Goal: Task Accomplishment & Management: Use online tool/utility

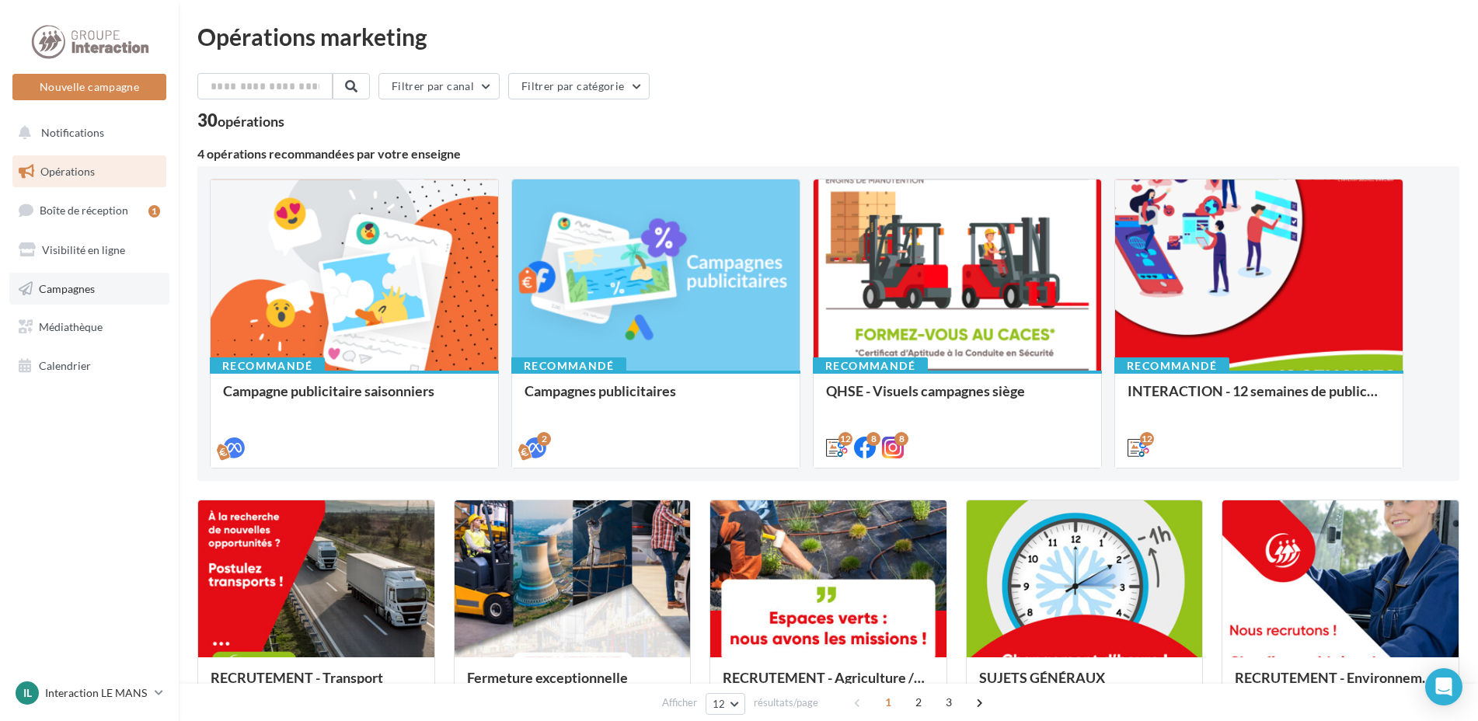
click at [85, 281] on span "Campagnes" at bounding box center [67, 287] width 56 height 13
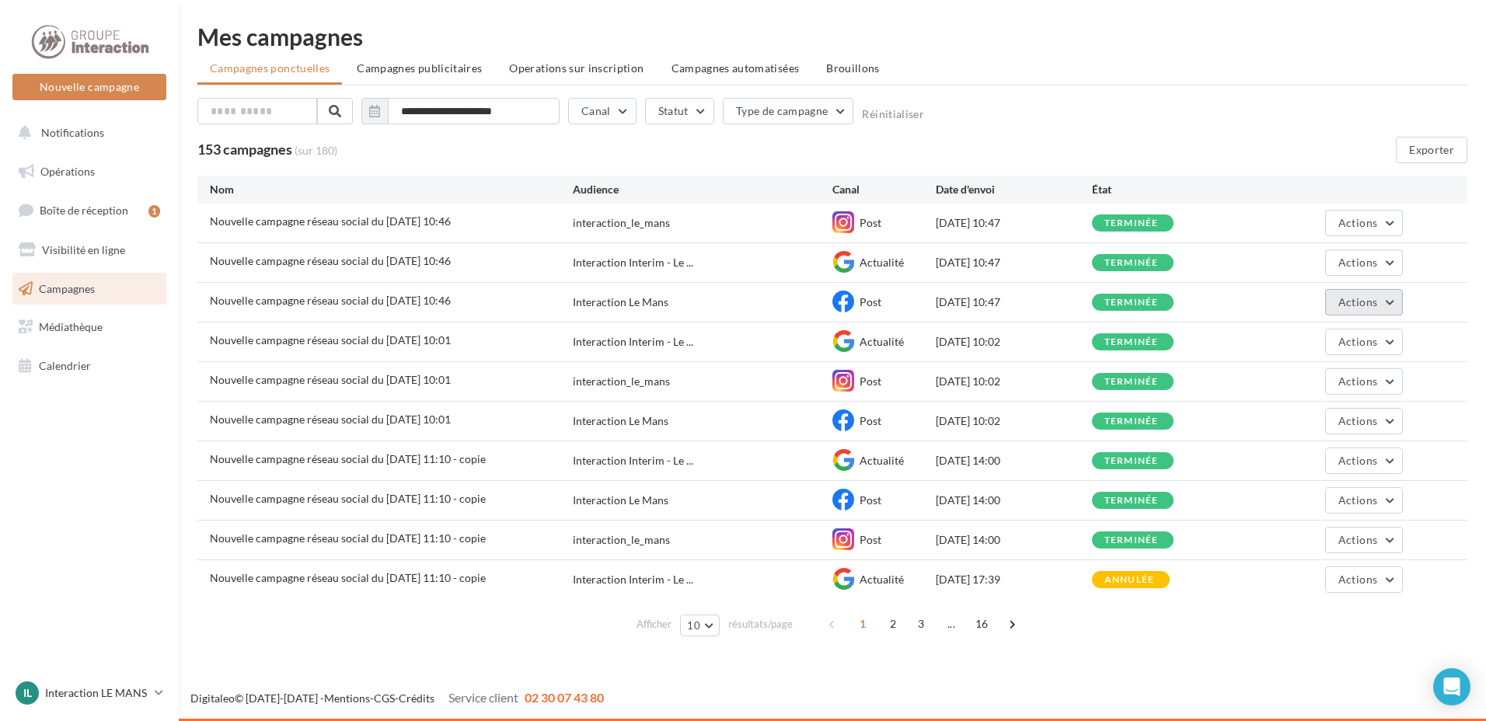
click at [1345, 309] on button "Actions" at bounding box center [1364, 302] width 78 height 26
click at [1305, 333] on button "Voir les résultats" at bounding box center [1324, 339] width 155 height 40
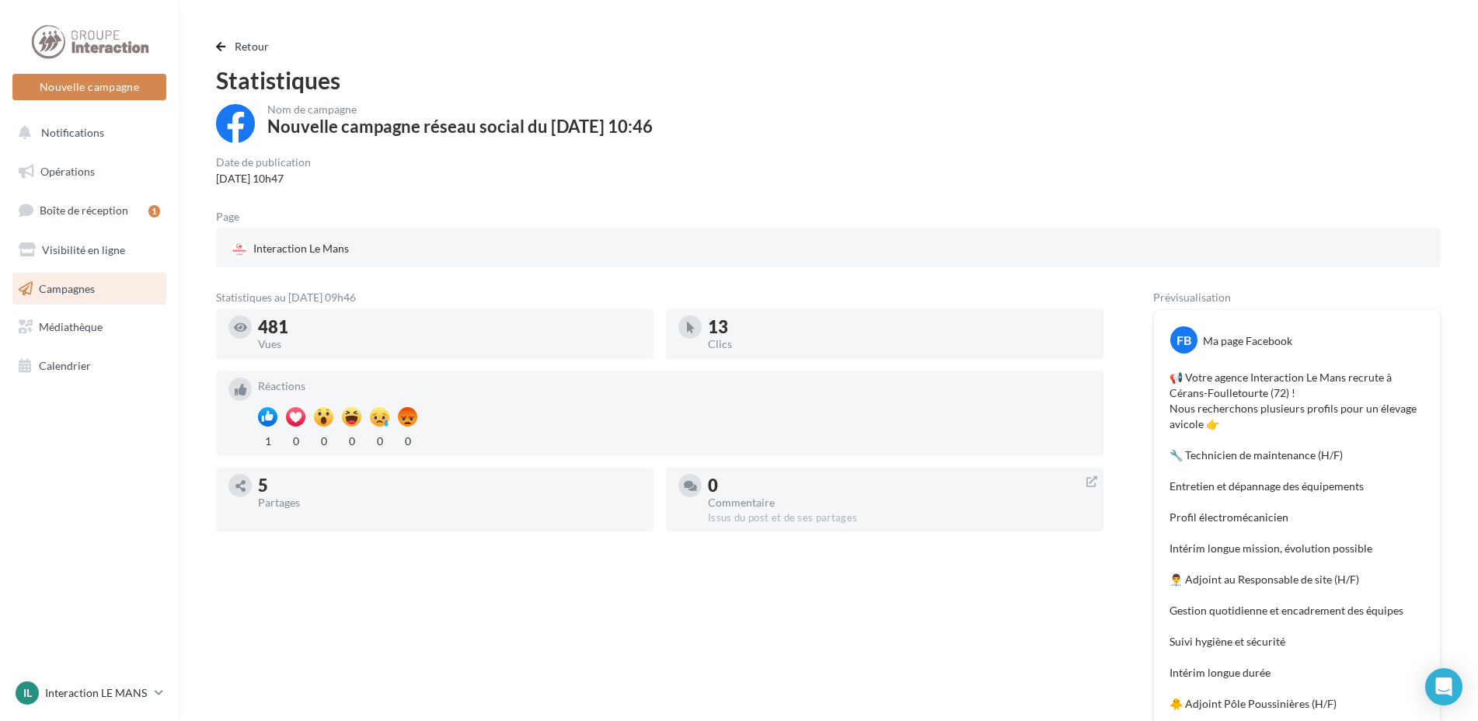
click at [1170, 375] on div "📢 Votre agence Interaction Le Mans recrute à Cérans-Foulletourte (72) ! Nous re…" at bounding box center [1297, 611] width 278 height 490
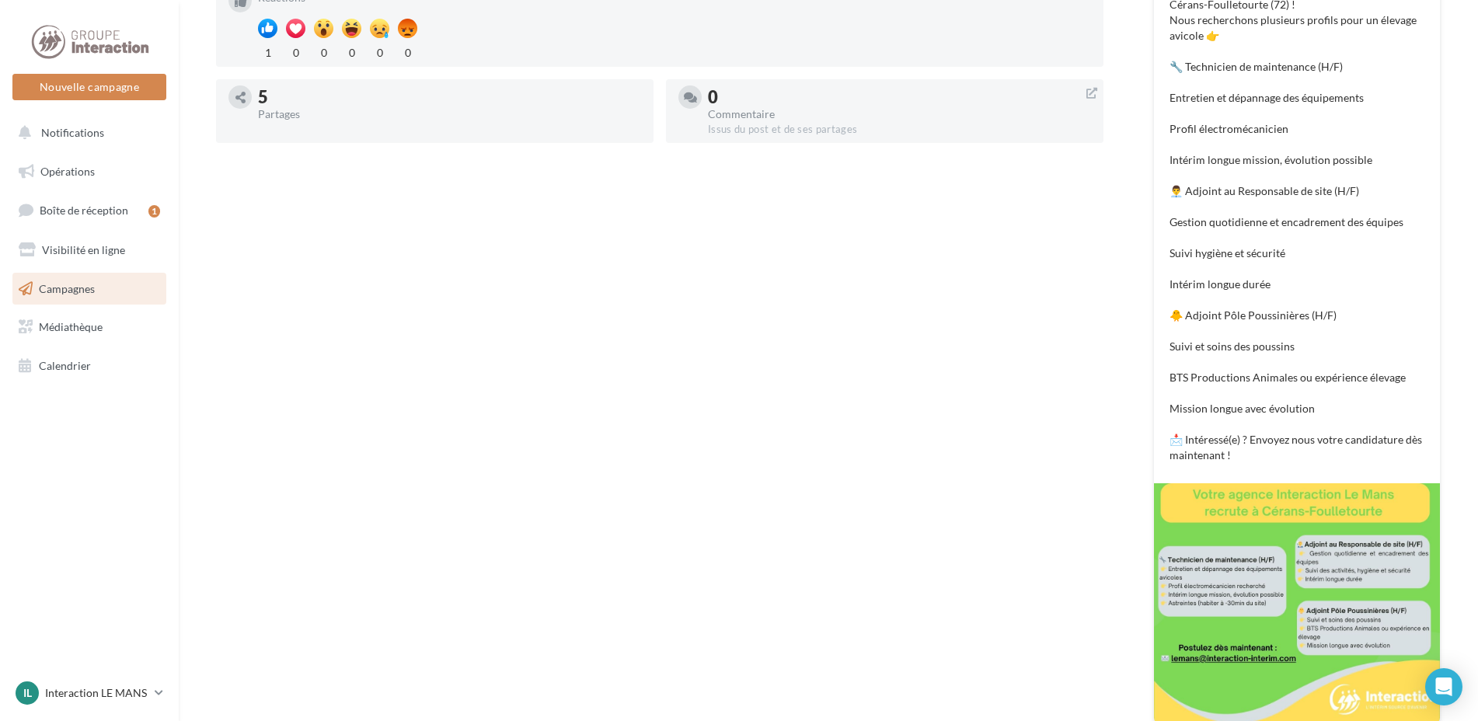
scroll to position [466, 0]
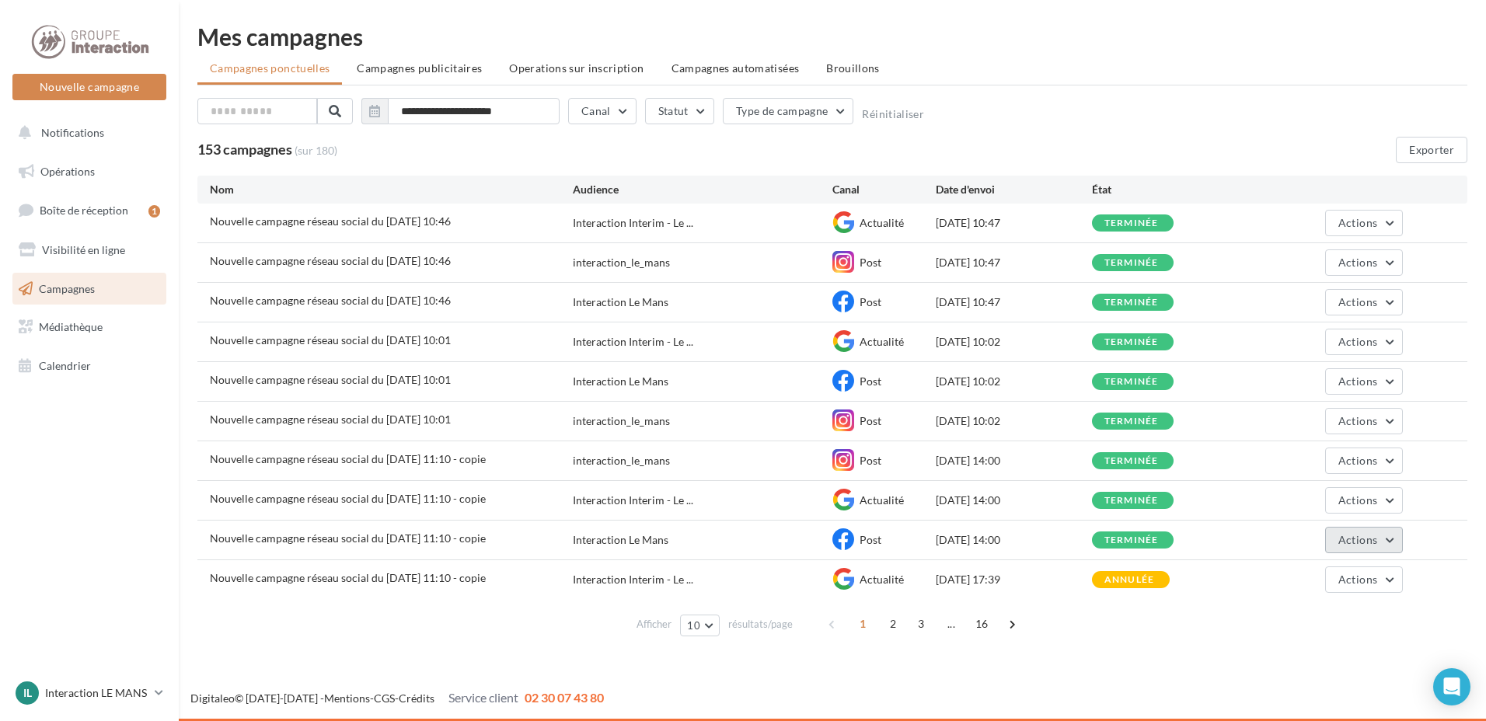
click at [1349, 541] on span "Actions" at bounding box center [1357, 539] width 39 height 13
click at [1322, 565] on button "Voir les résultats" at bounding box center [1324, 576] width 155 height 40
click at [895, 626] on span "2" at bounding box center [893, 624] width 25 height 25
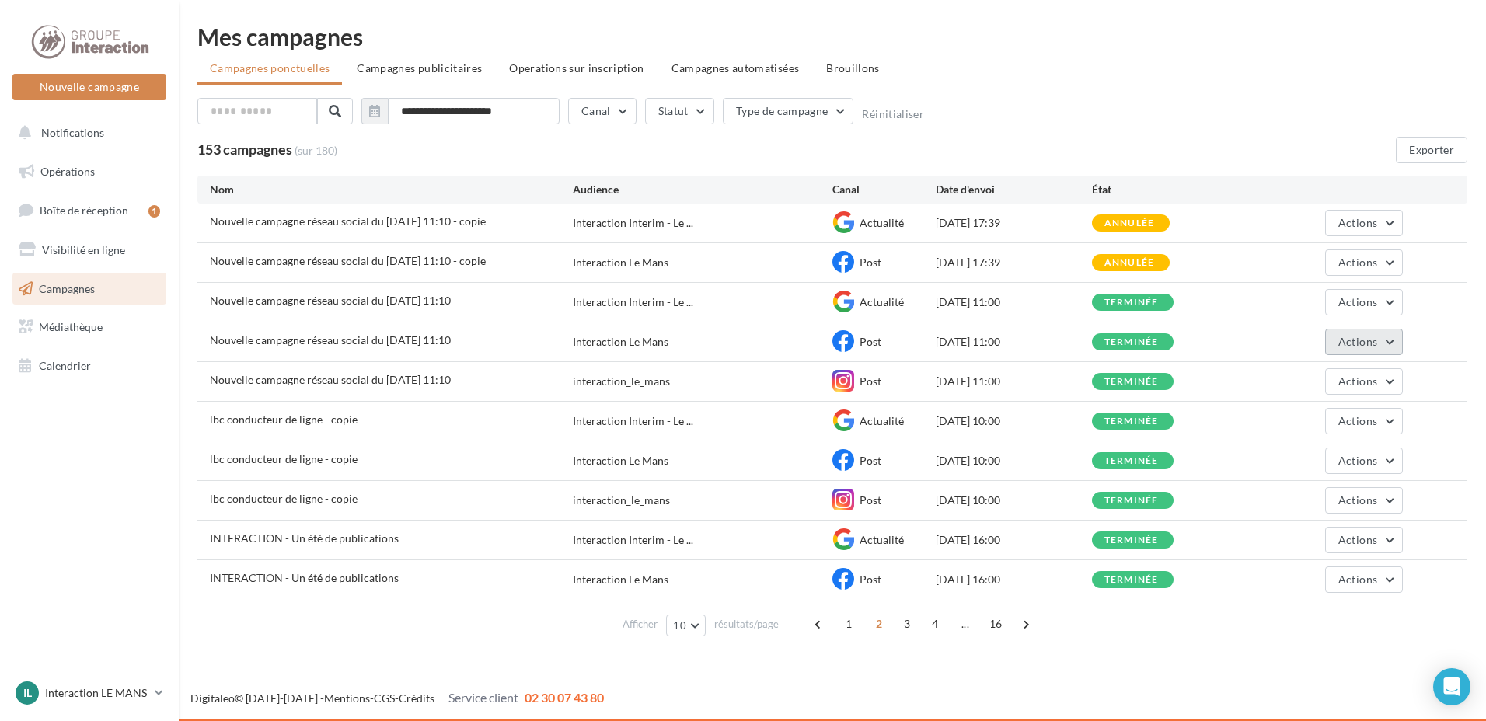
click at [1363, 333] on button "Actions" at bounding box center [1364, 342] width 78 height 26
click at [1295, 382] on button "Voir les résultats" at bounding box center [1324, 378] width 155 height 40
click at [1349, 577] on span "Actions" at bounding box center [1357, 579] width 39 height 13
click at [1296, 609] on button "Voir les résultats" at bounding box center [1324, 616] width 155 height 40
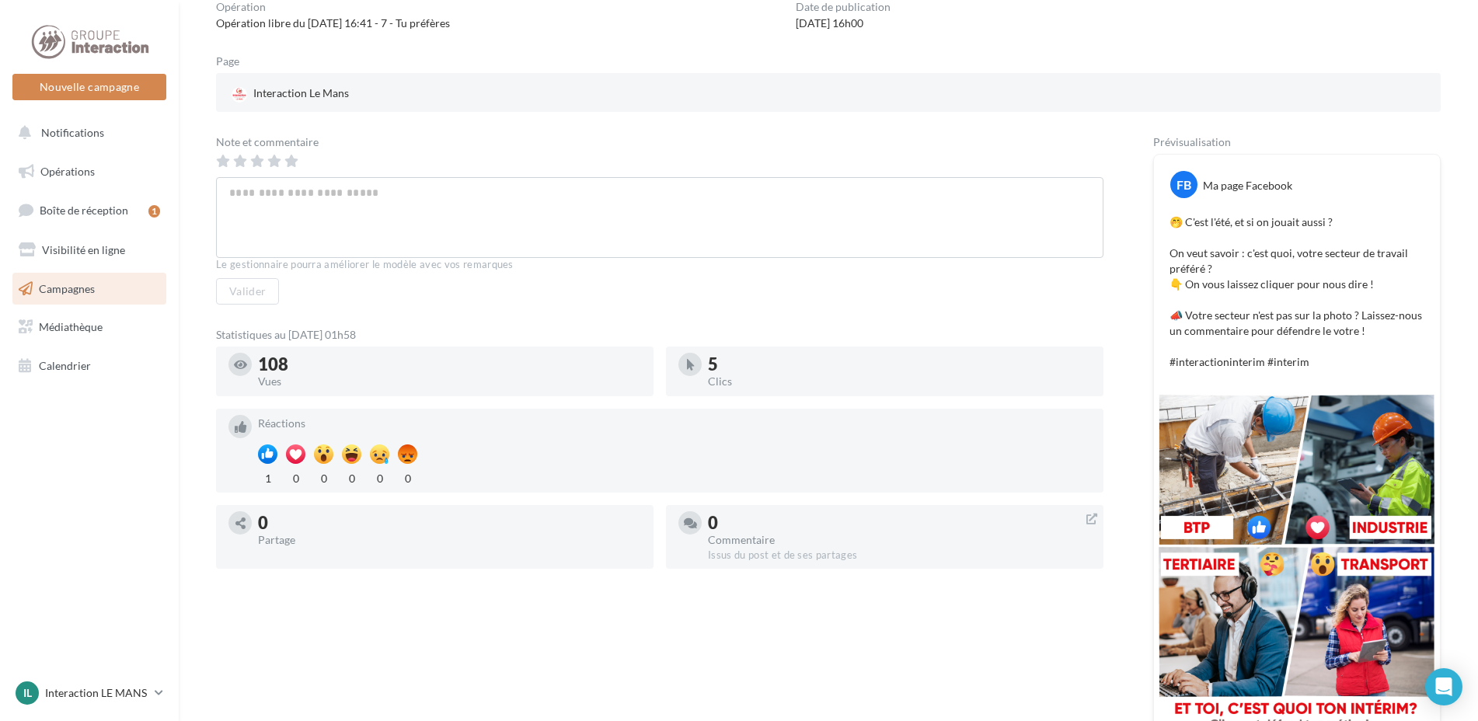
scroll to position [233, 0]
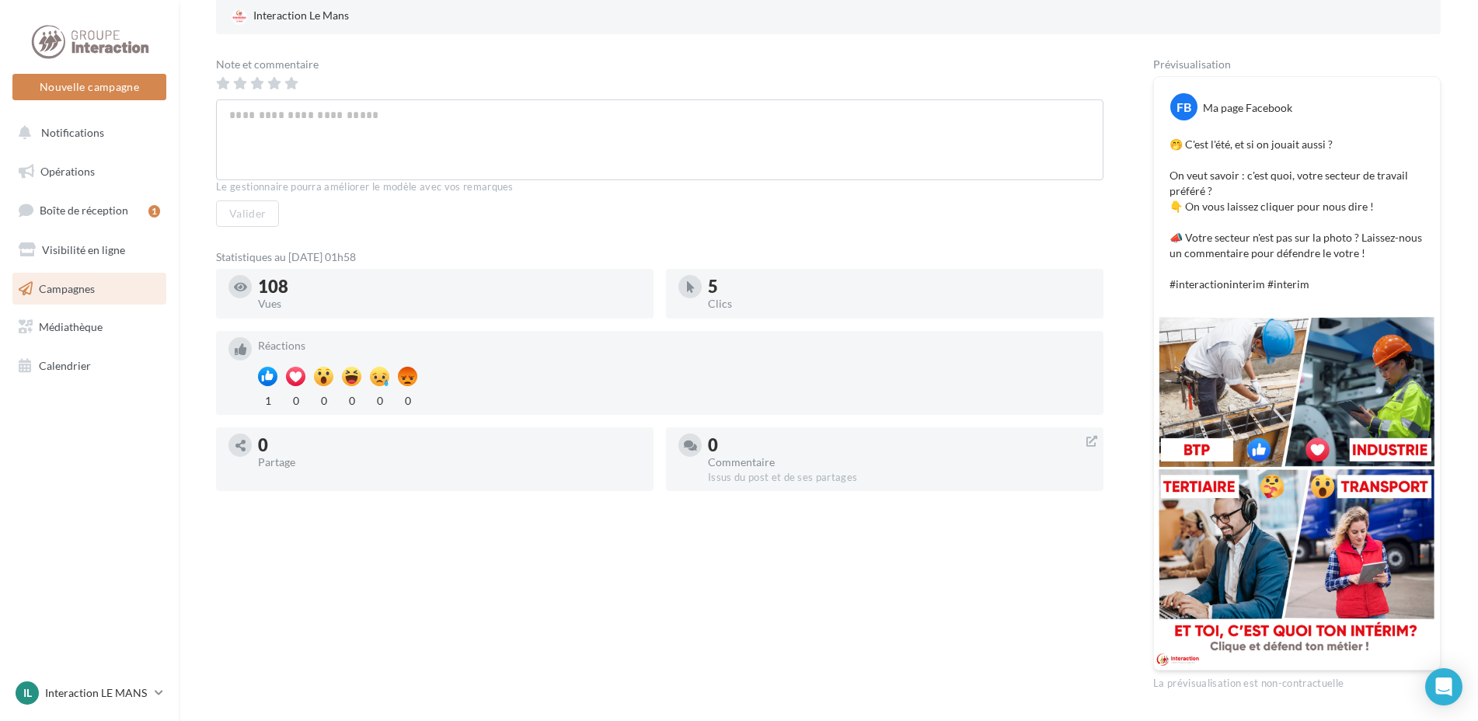
click at [96, 282] on link "Campagnes" at bounding box center [89, 289] width 160 height 33
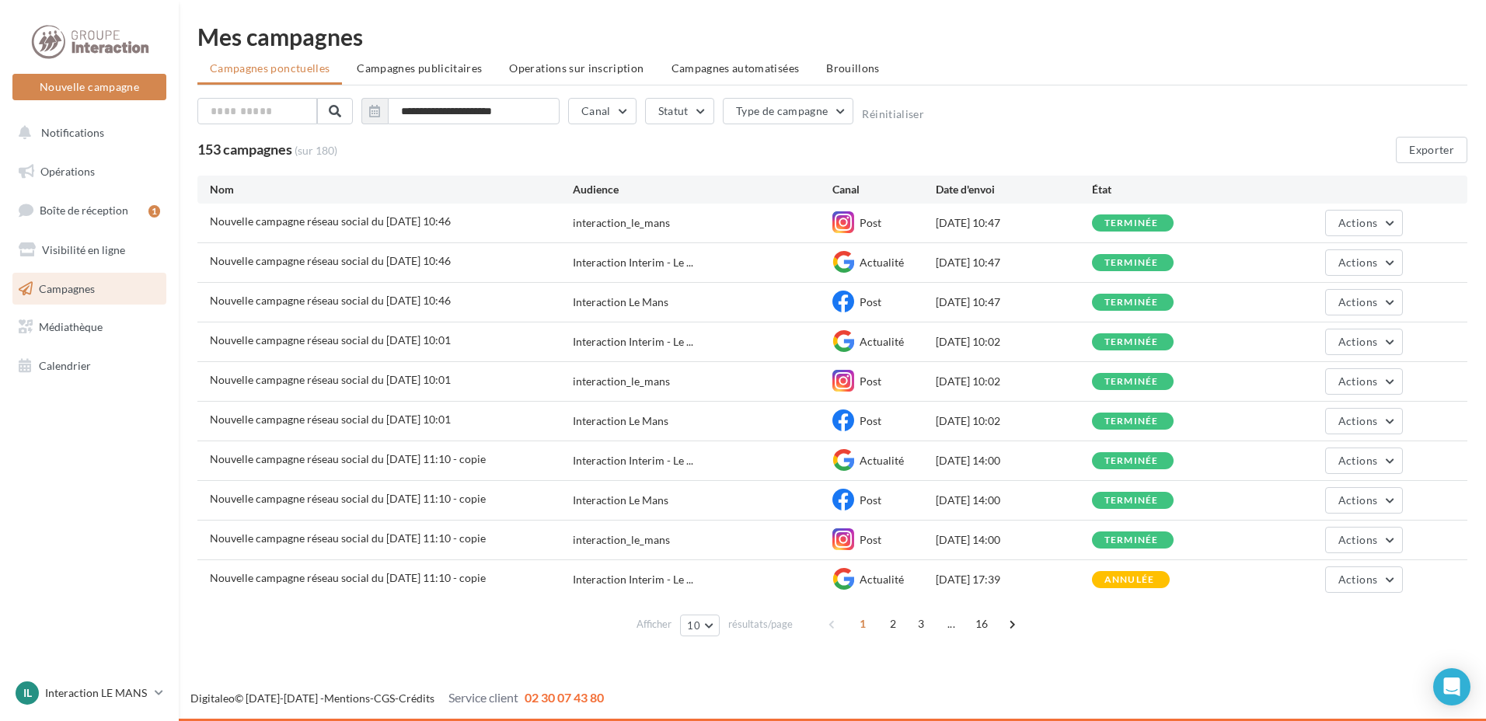
click at [929, 638] on div "Afficher 10 10 25 50 100 résultats/page 1 2 3 ... 16" at bounding box center [832, 623] width 1270 height 37
click at [925, 632] on span "3" at bounding box center [921, 624] width 25 height 25
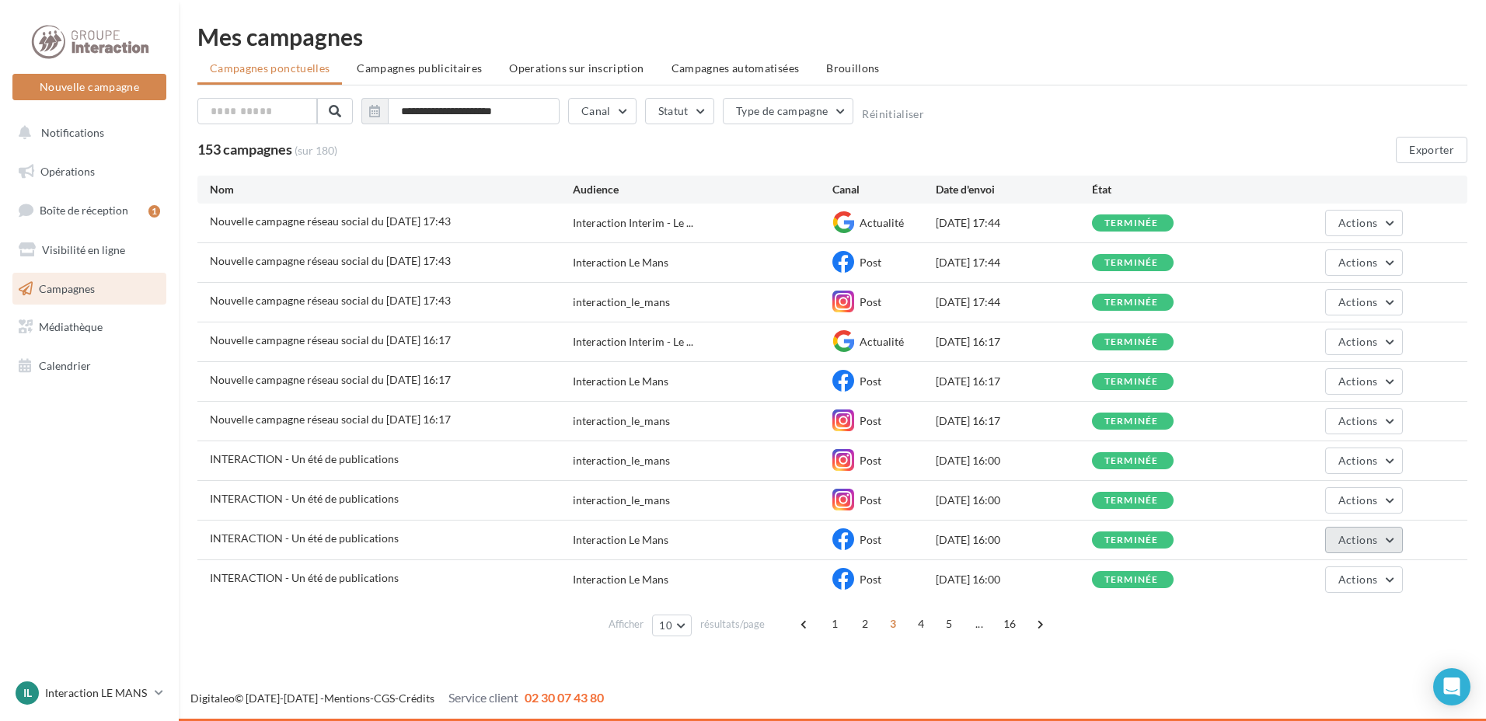
click at [1348, 550] on button "Actions" at bounding box center [1364, 540] width 78 height 26
click at [1299, 574] on button "Voir les résultats" at bounding box center [1324, 576] width 155 height 40
click at [1376, 383] on span "Actions" at bounding box center [1357, 381] width 39 height 13
click at [1317, 407] on button "Voir les résultats" at bounding box center [1324, 418] width 155 height 40
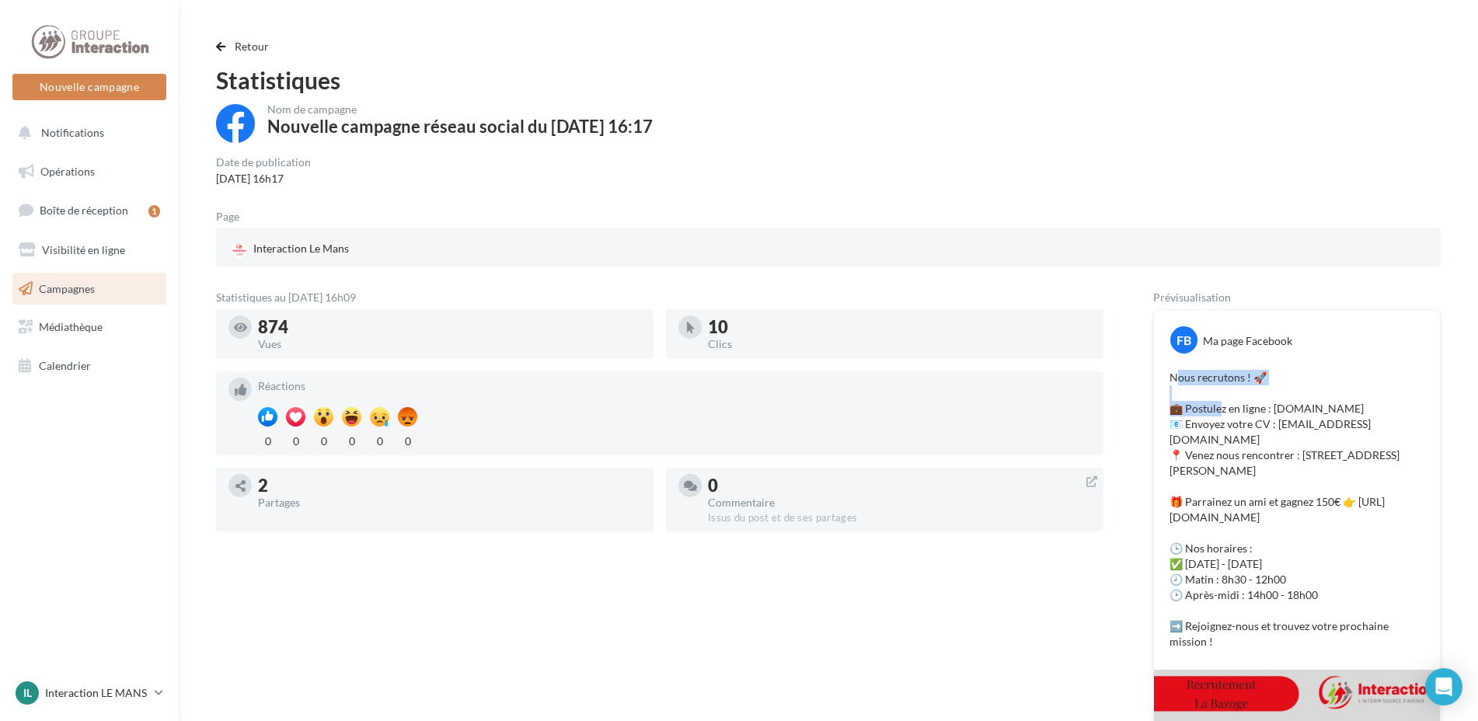
drag, startPoint x: 1178, startPoint y: 375, endPoint x: 1223, endPoint y: 407, distance: 55.0
click at [1223, 407] on p "Nous recrutons ! 🚀 💼 Postulez en ligne : interaction-interim.com 📧 Envoyez votr…" at bounding box center [1297, 510] width 255 height 280
drag, startPoint x: 1223, startPoint y: 407, endPoint x: 1195, endPoint y: 383, distance: 36.9
click at [1195, 383] on p "Nous recrutons ! 🚀 💼 Postulez en ligne : interaction-interim.com 📧 Envoyez votr…" at bounding box center [1297, 510] width 255 height 280
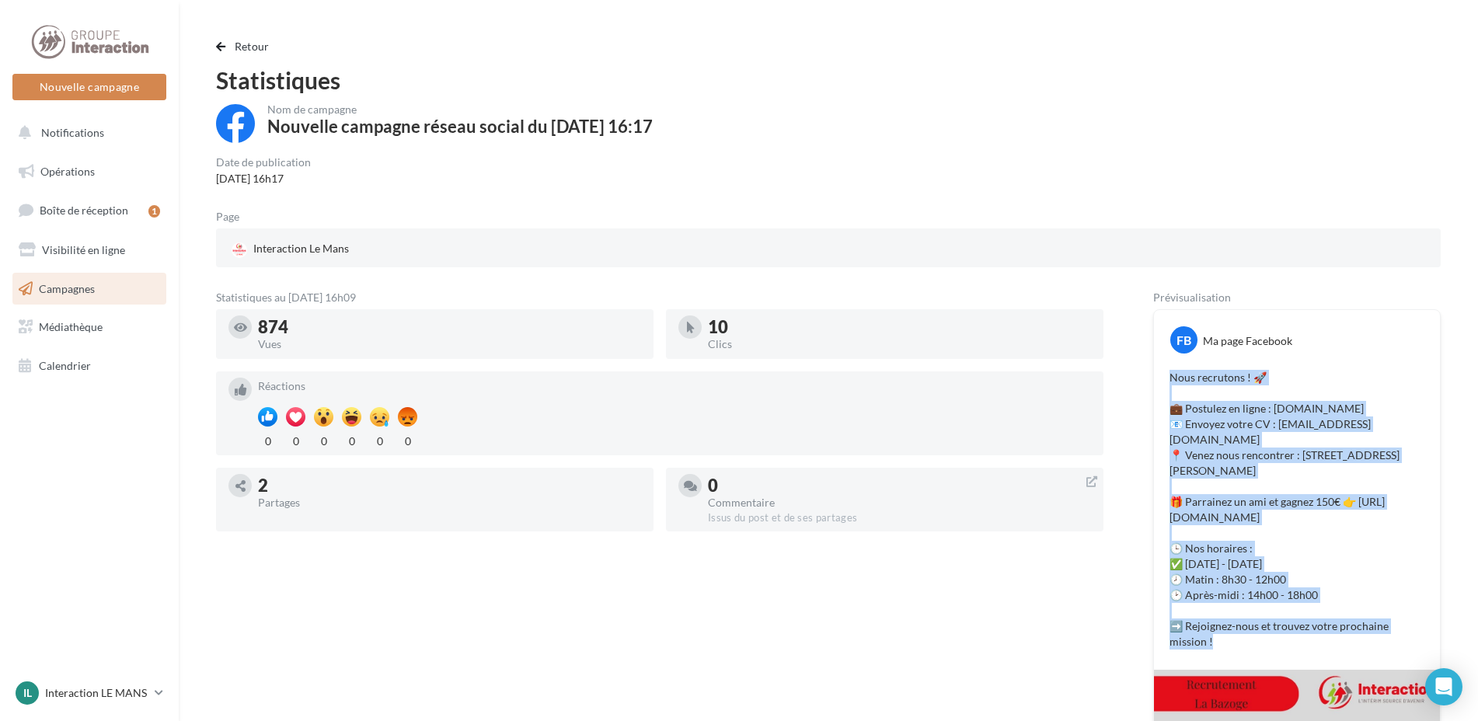
drag, startPoint x: 1172, startPoint y: 375, endPoint x: 1249, endPoint y: 648, distance: 283.4
click at [1249, 648] on p "Nous recrutons ! 🚀 💼 Postulez en ligne : interaction-interim.com 📧 Envoyez votr…" at bounding box center [1297, 510] width 255 height 280
drag, startPoint x: 1249, startPoint y: 648, endPoint x: 1230, endPoint y: 619, distance: 34.9
copy p "Nous recrutons ! 🚀 💼 Postulez en ligne : interaction-interim.com 📧 Envoyez votr…"
click at [96, 86] on button "Nouvelle campagne" at bounding box center [89, 87] width 154 height 26
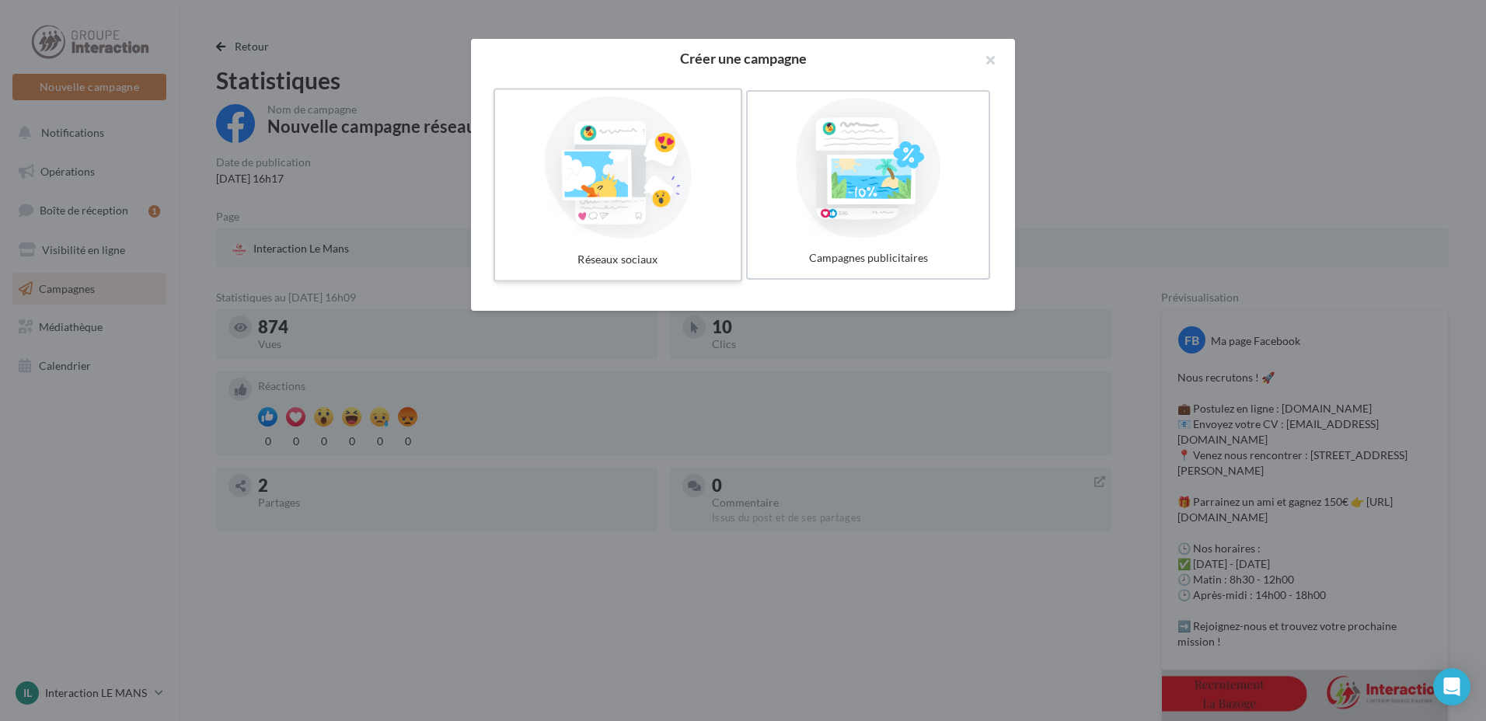
click at [545, 163] on div at bounding box center [617, 167] width 233 height 143
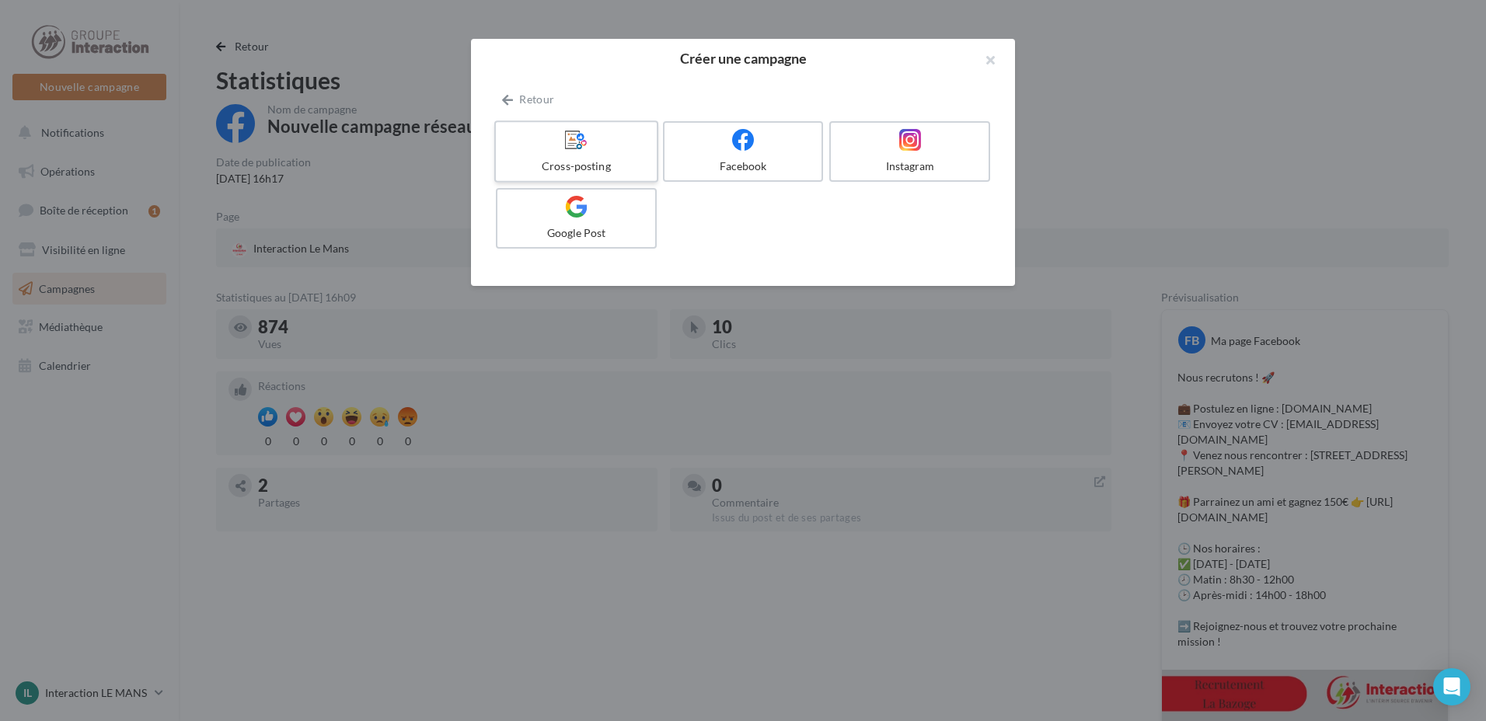
click at [562, 148] on div at bounding box center [576, 140] width 148 height 24
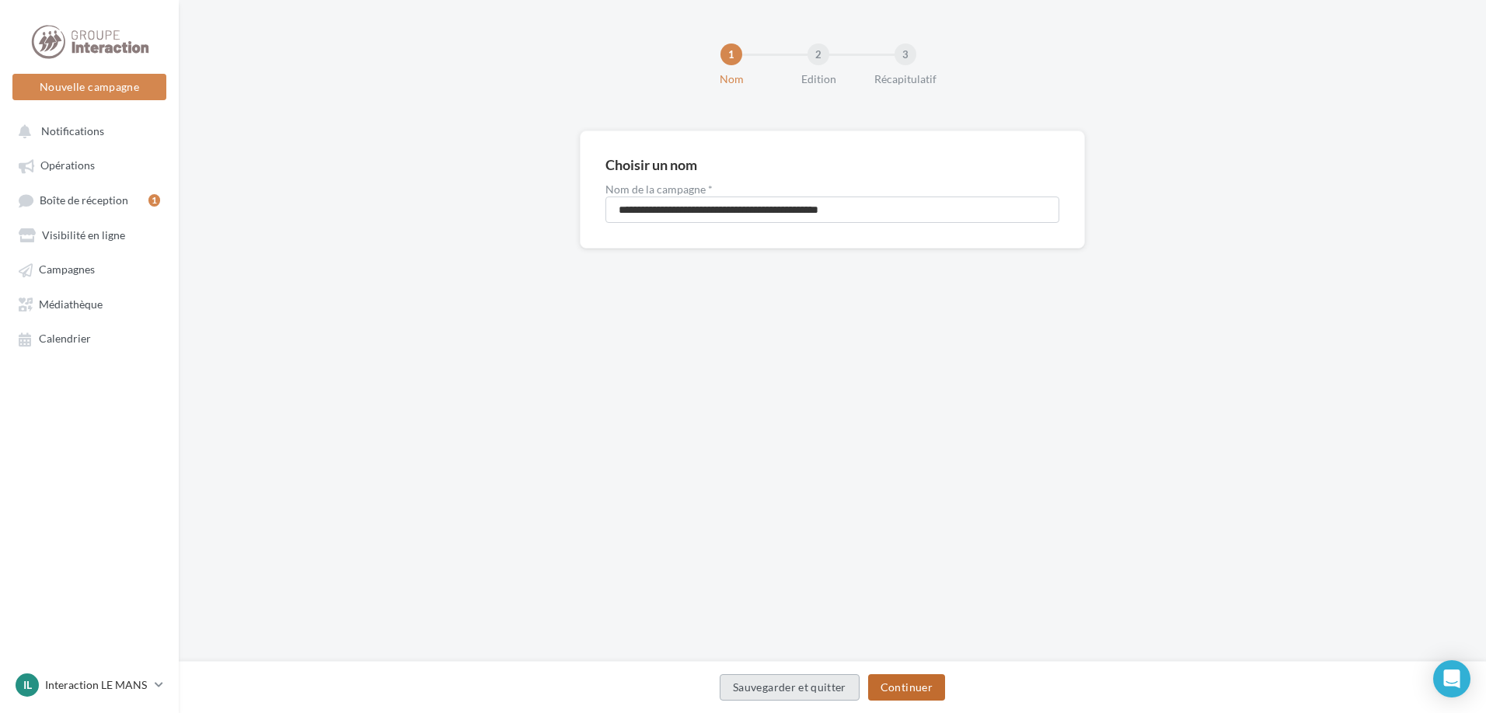
click at [899, 676] on button "Continuer" at bounding box center [906, 688] width 77 height 26
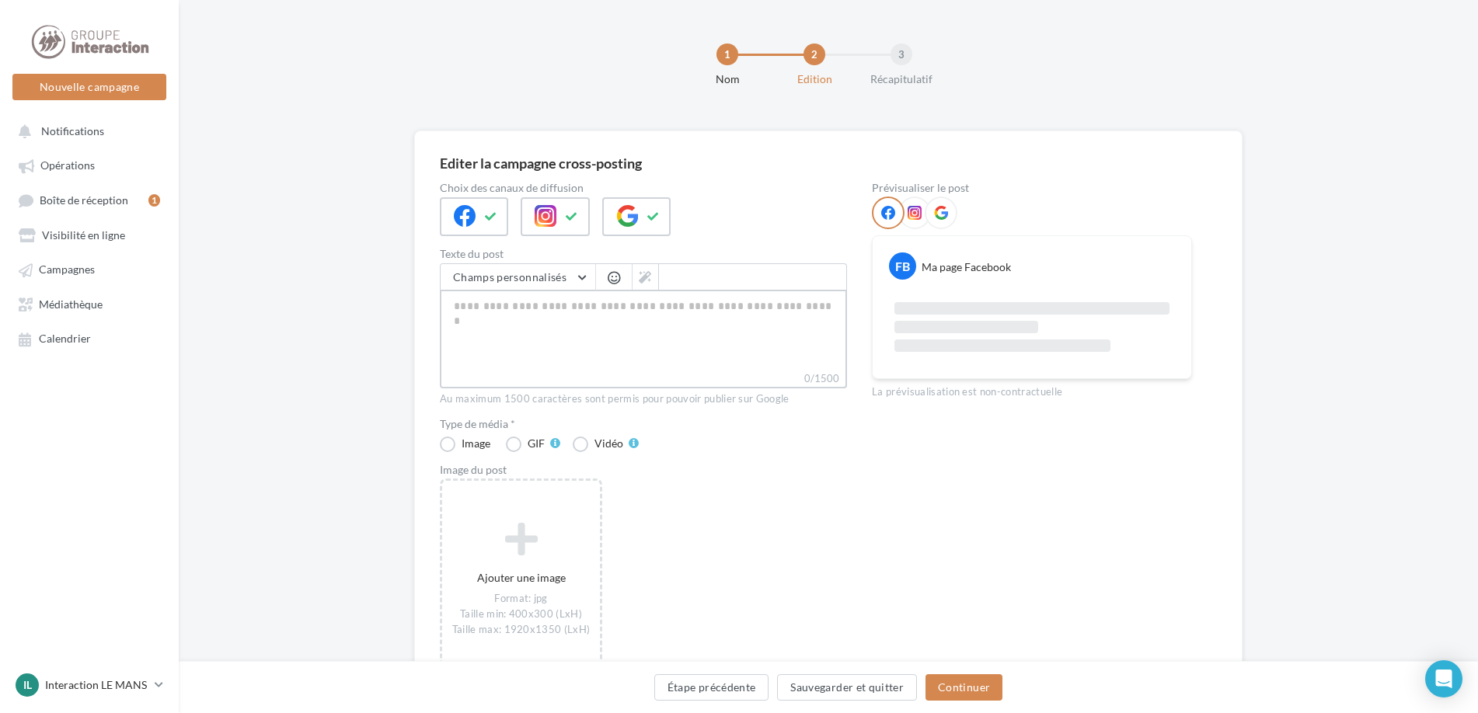
click at [701, 316] on textarea "0/1500" at bounding box center [643, 330] width 407 height 81
paste textarea "**********"
type textarea "**********"
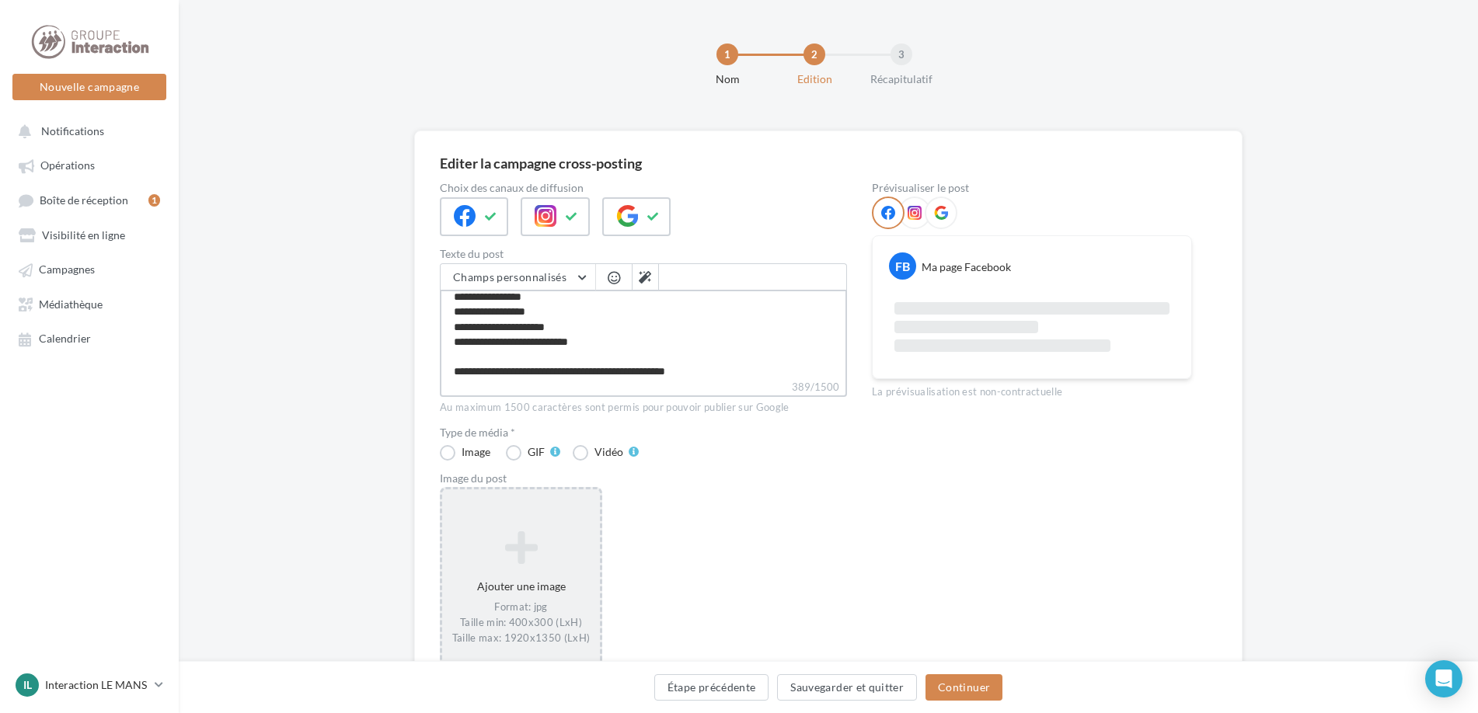
type textarea "**********"
click at [539, 515] on div "Ajouter une image Format: jpg Taille min: 400x300 (LxH) Taille max: 1920x1350 (…" at bounding box center [521, 588] width 162 height 202
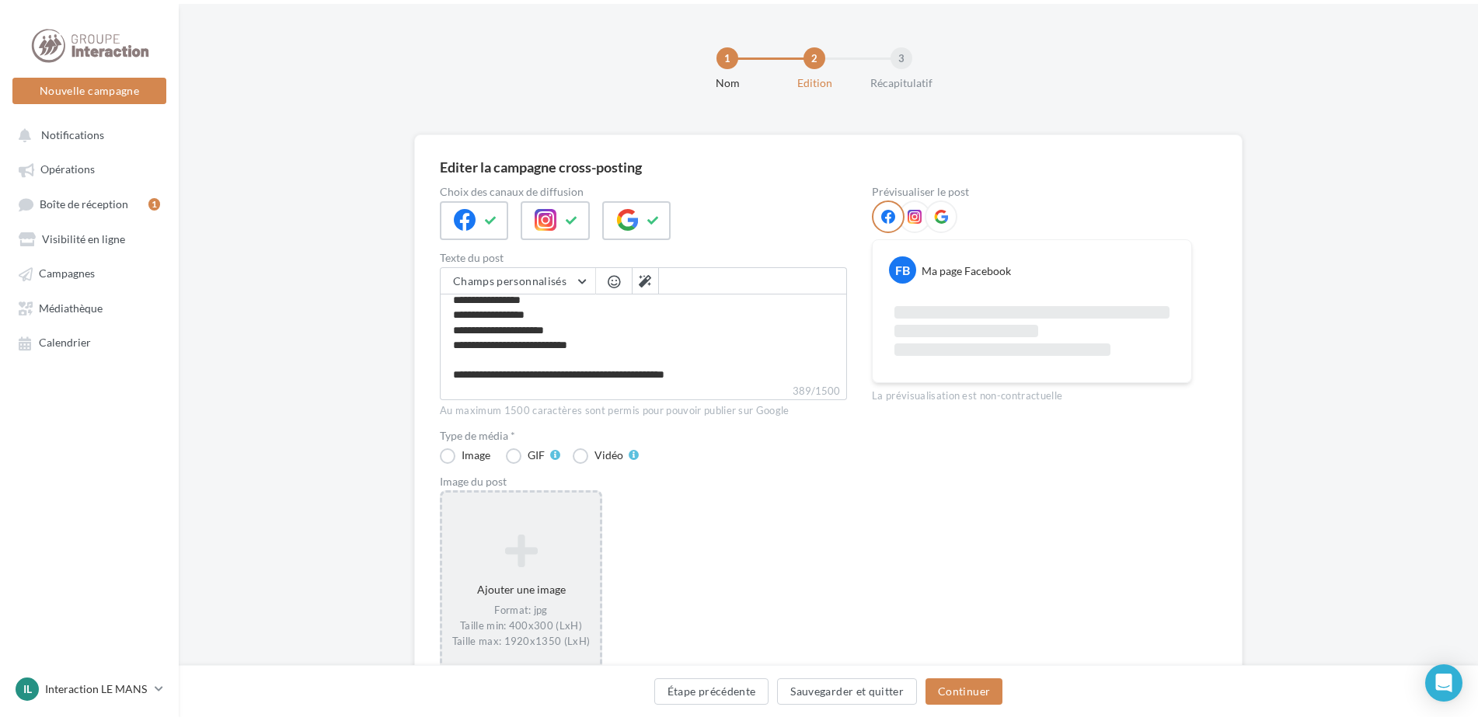
scroll to position [127, 0]
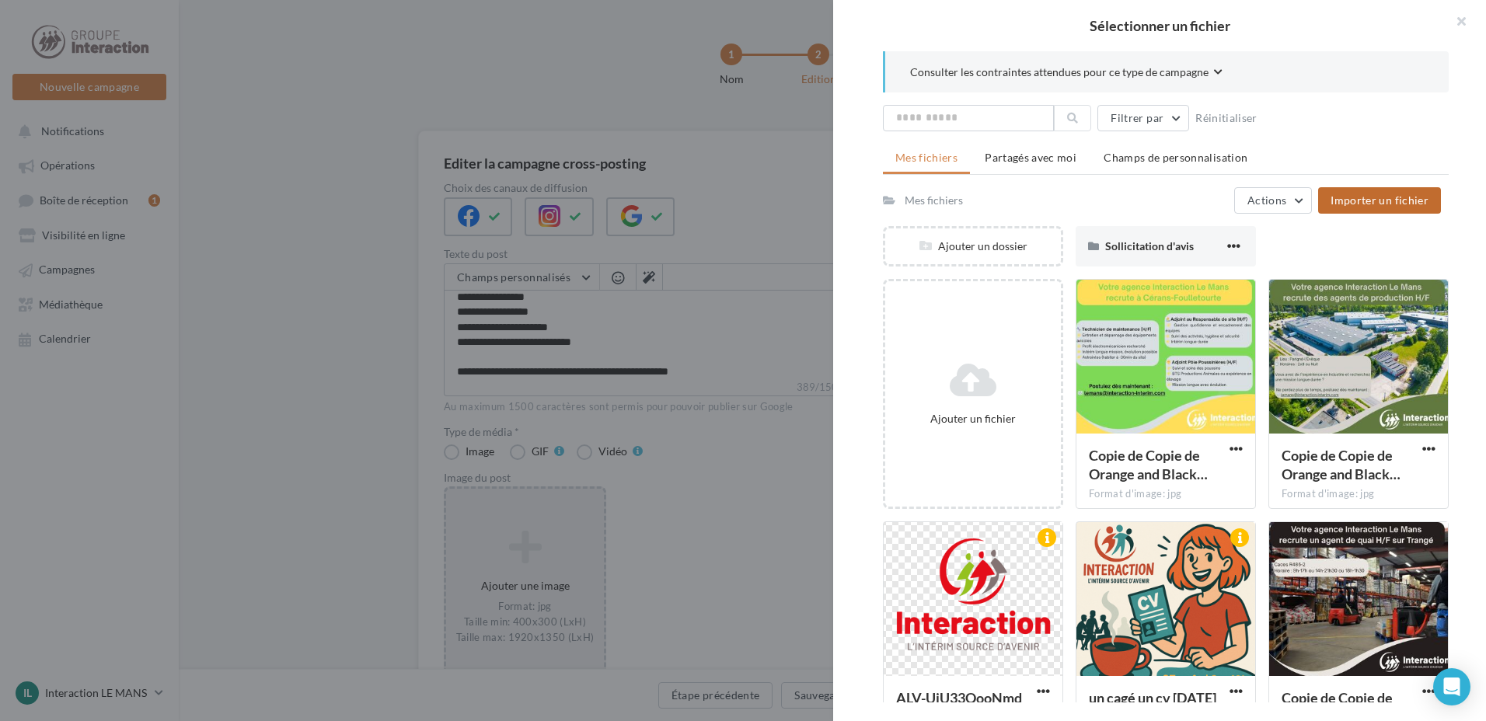
click at [1382, 198] on span "Importer un fichier" at bounding box center [1380, 200] width 98 height 13
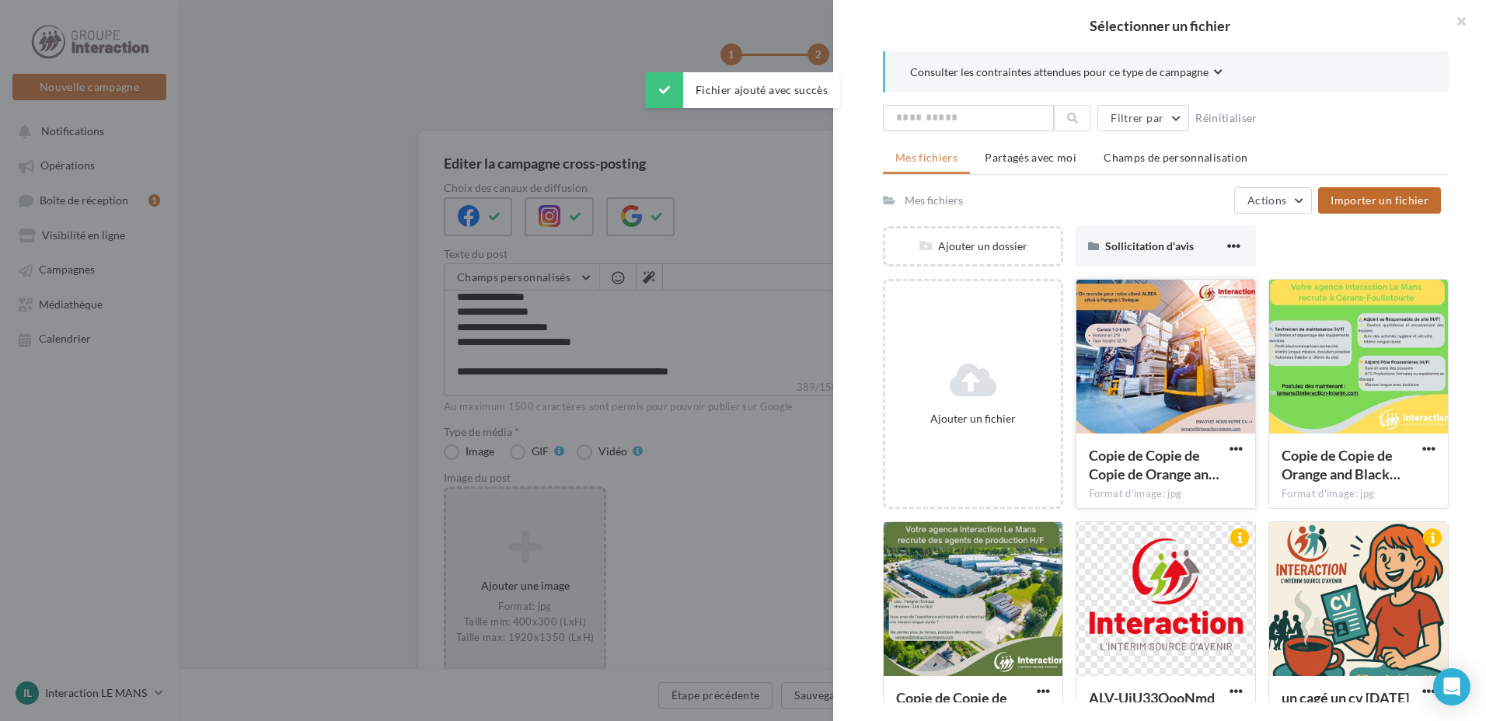
click at [1135, 354] on div at bounding box center [1165, 357] width 179 height 155
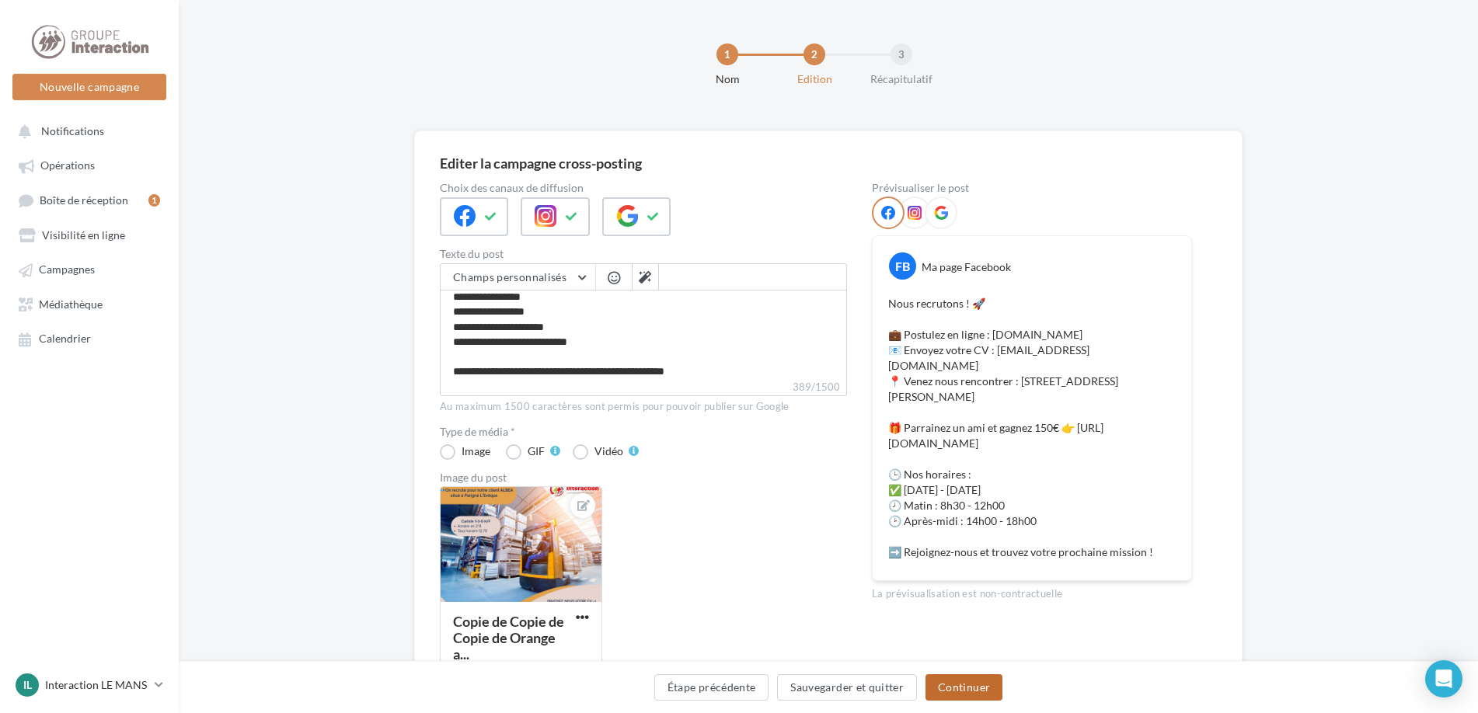
click at [981, 685] on button "Continuer" at bounding box center [964, 688] width 77 height 26
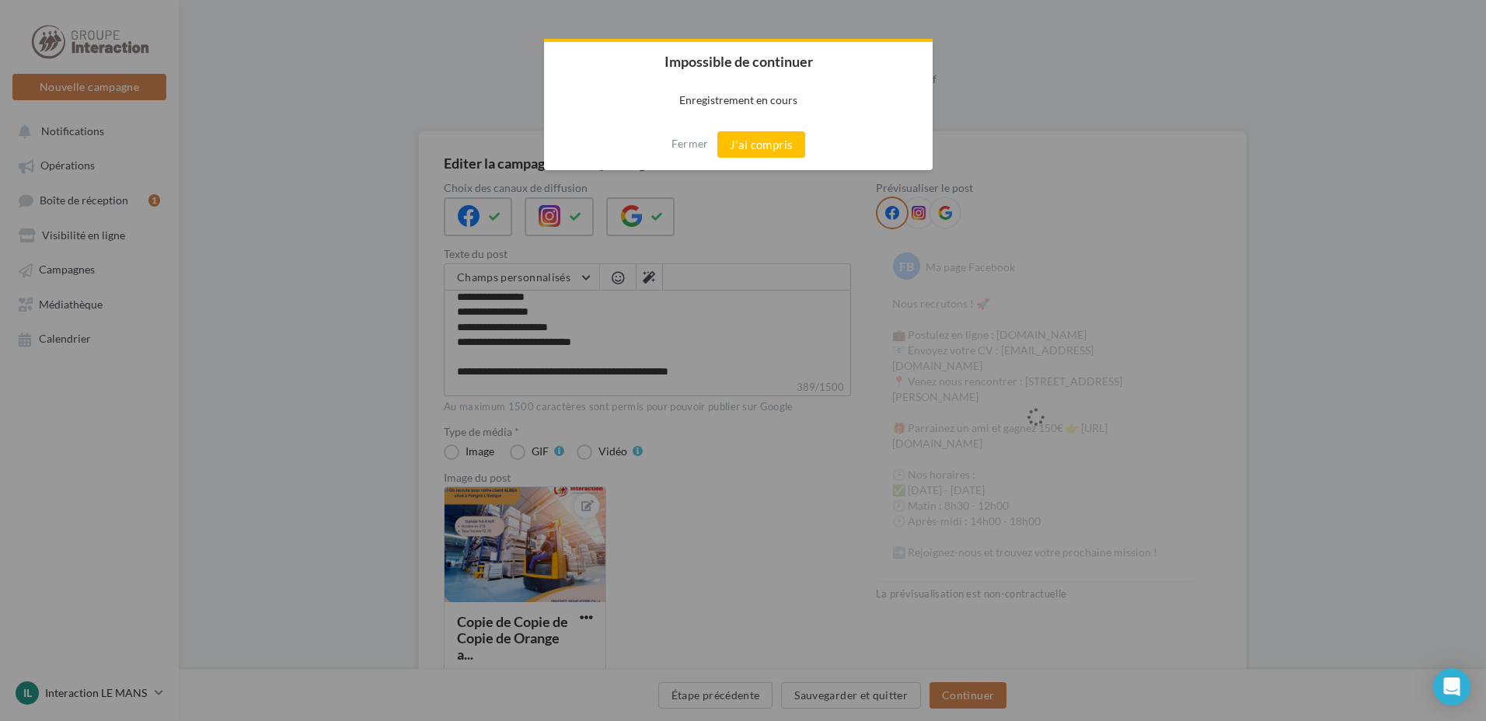
click at [749, 162] on div "Fermer J'ai compris" at bounding box center [738, 144] width 389 height 51
click at [758, 152] on button "J'ai compris" at bounding box center [761, 144] width 89 height 26
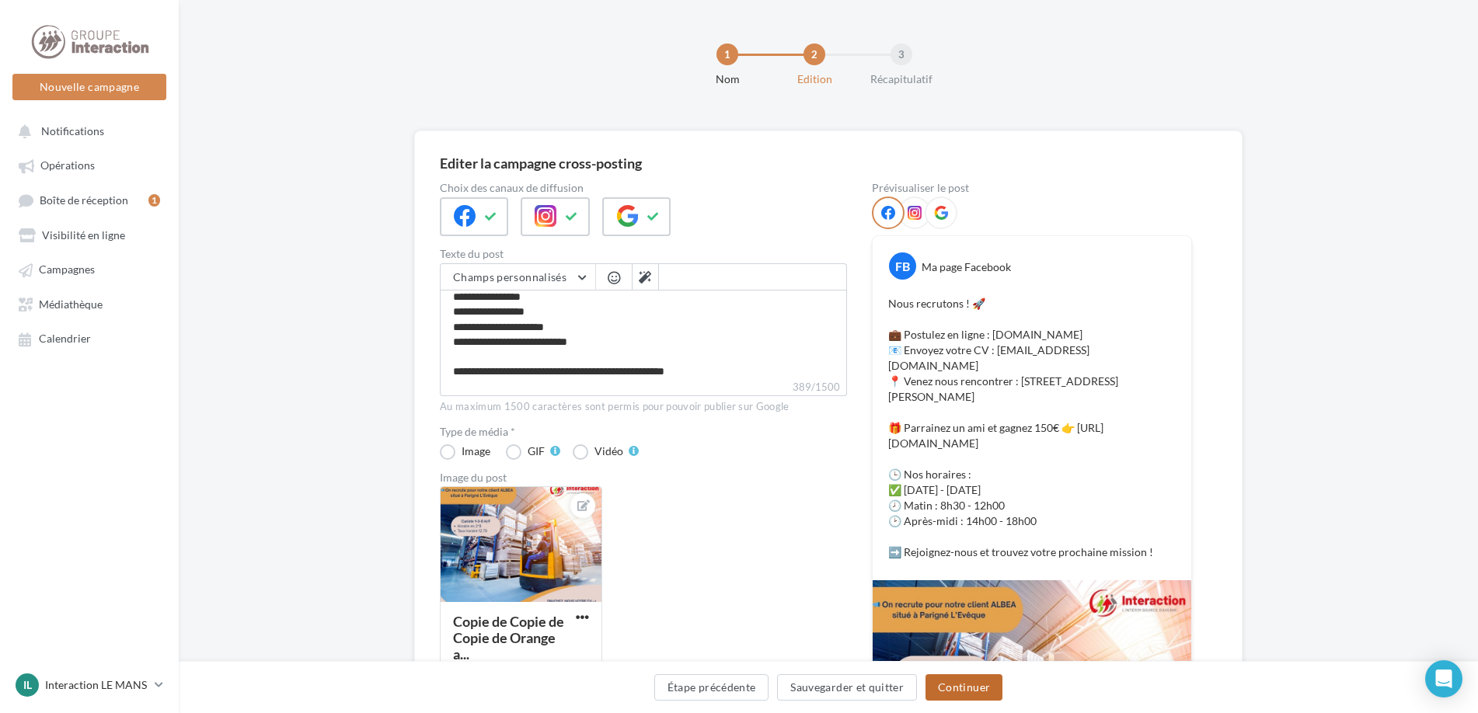
click at [974, 688] on button "Continuer" at bounding box center [964, 688] width 77 height 26
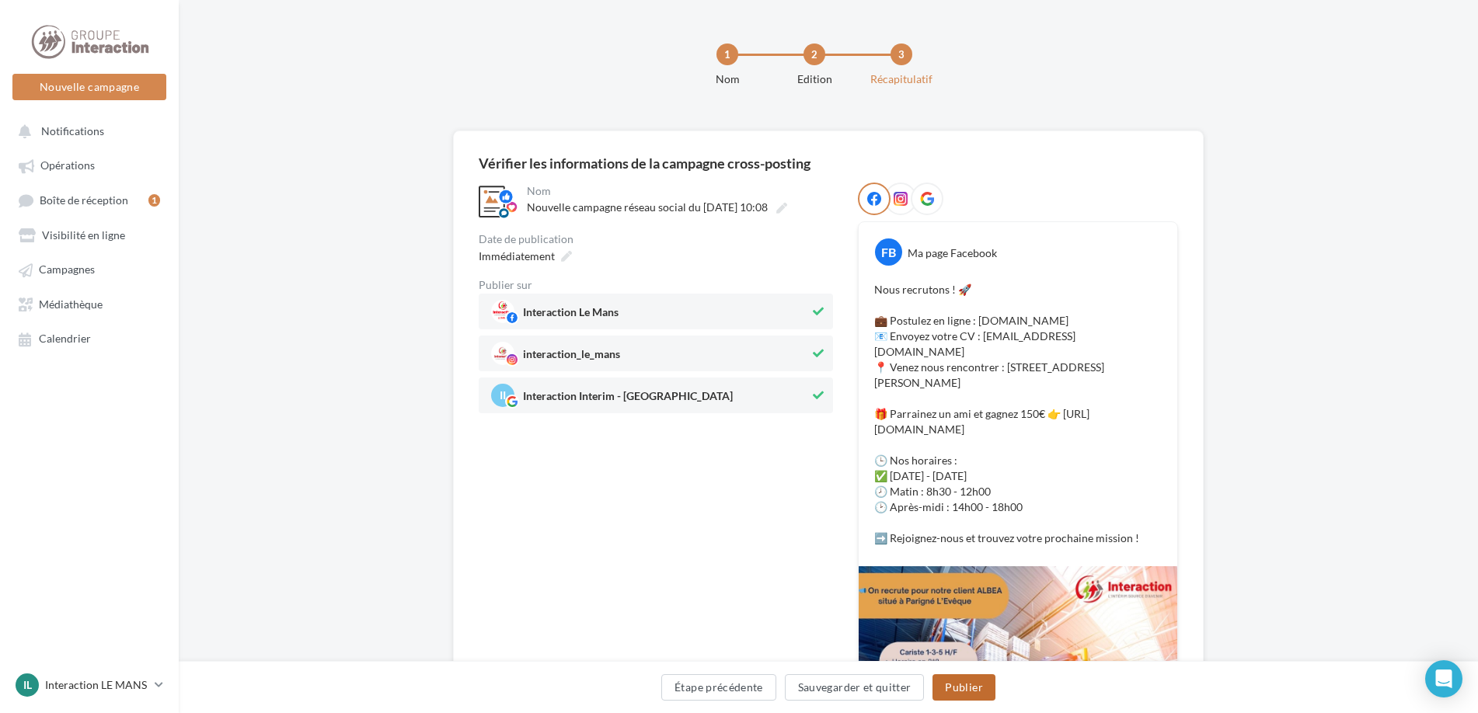
click at [970, 687] on button "Publier" at bounding box center [964, 688] width 62 height 26
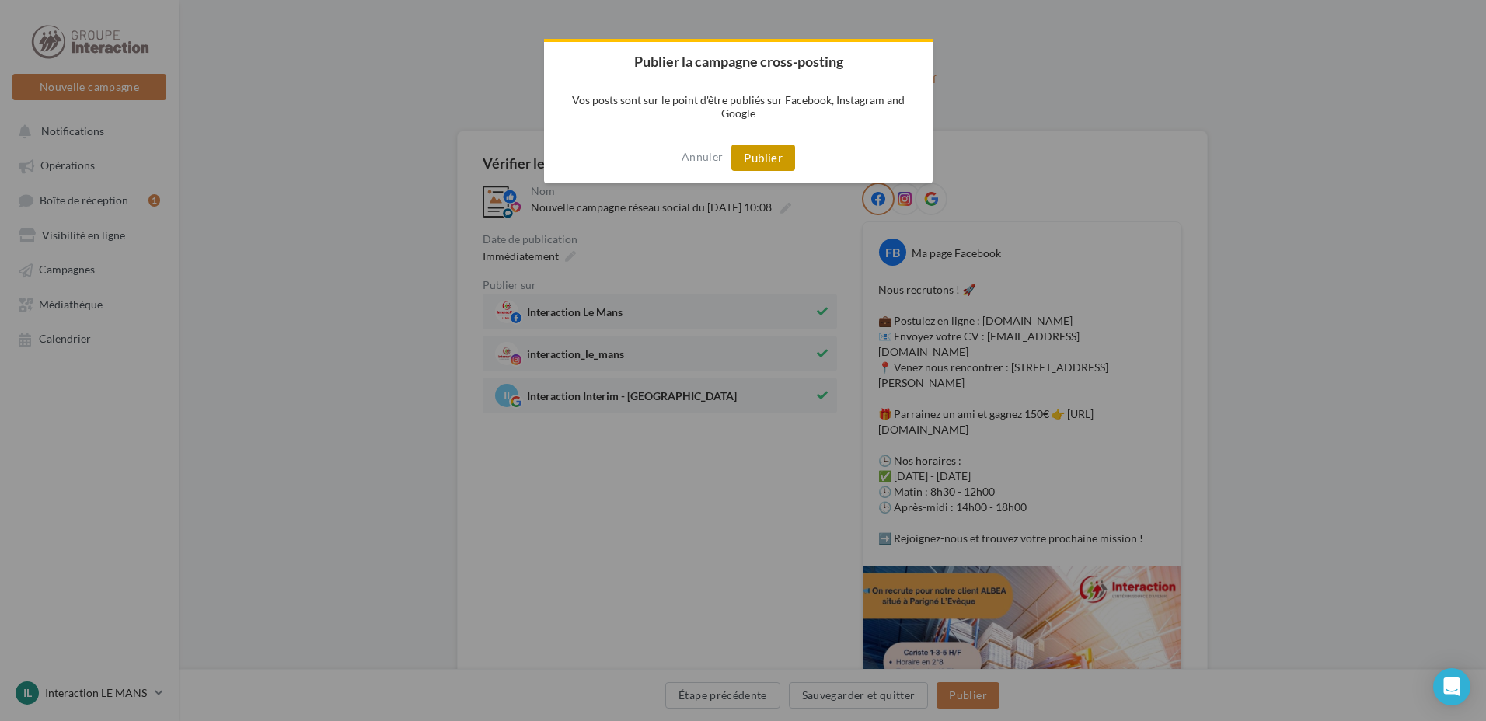
click at [745, 151] on button "Publier" at bounding box center [763, 158] width 64 height 26
